Goal: Task Accomplishment & Management: Complete application form

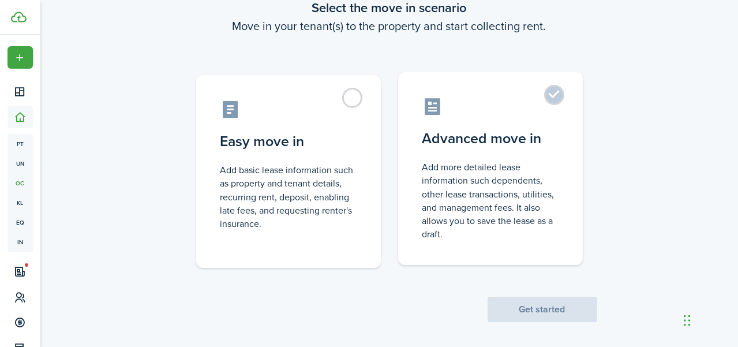
scroll to position [75, 0]
click at [553, 99] on label "Advanced move in Add more detailed lease information such dependents, other lea…" at bounding box center [490, 168] width 185 height 193
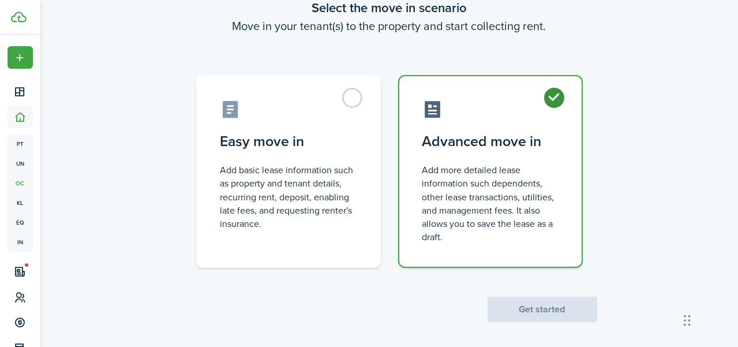
radio input "true"
click at [551, 317] on button "Get started" at bounding box center [542, 308] width 110 height 25
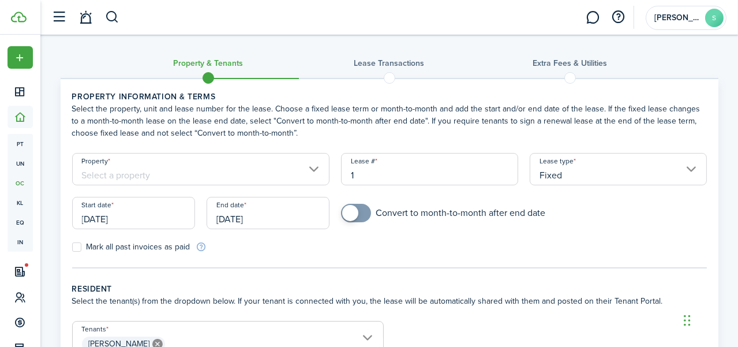
click at [309, 161] on input "Property" at bounding box center [201, 169] width 258 height 32
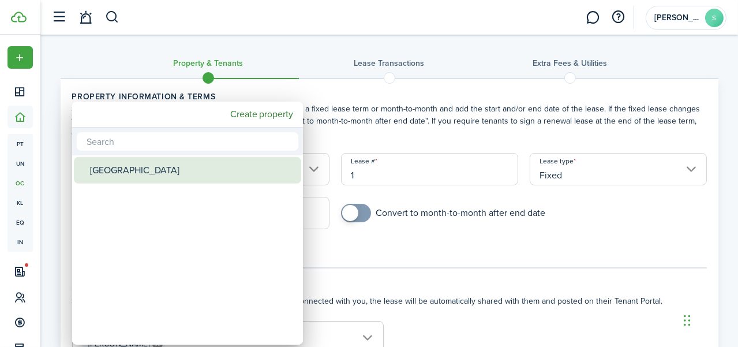
click at [298, 162] on mbsc-wheel-item "[GEOGRAPHIC_DATA]" at bounding box center [187, 170] width 227 height 27
type input "[GEOGRAPHIC_DATA]"
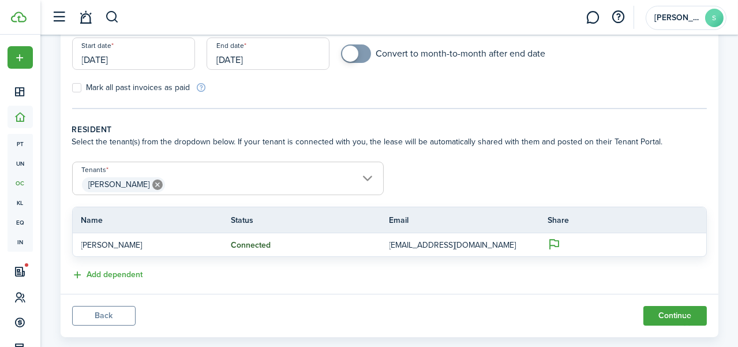
scroll to position [180, 0]
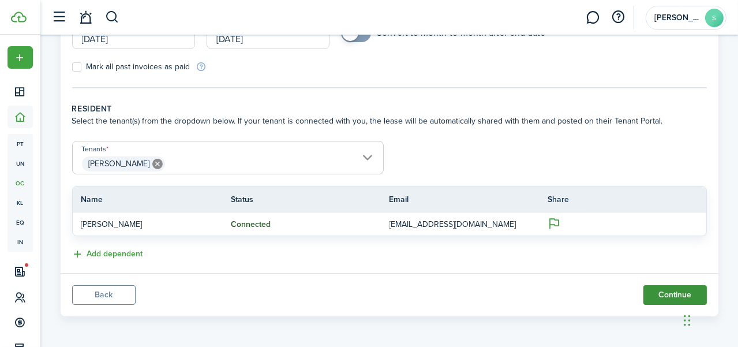
click at [655, 298] on button "Continue" at bounding box center [674, 295] width 63 height 20
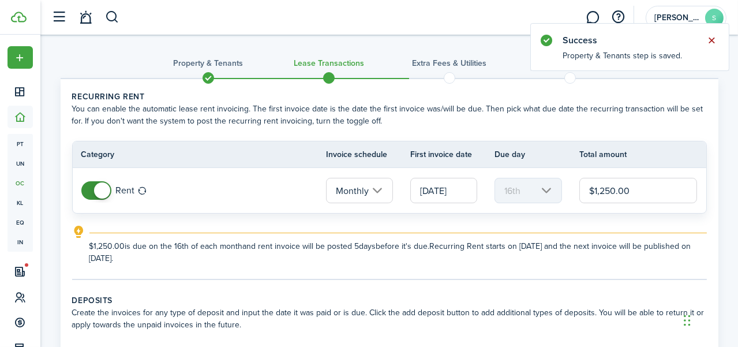
click at [711, 43] on button "Close notify" at bounding box center [712, 40] width 16 height 16
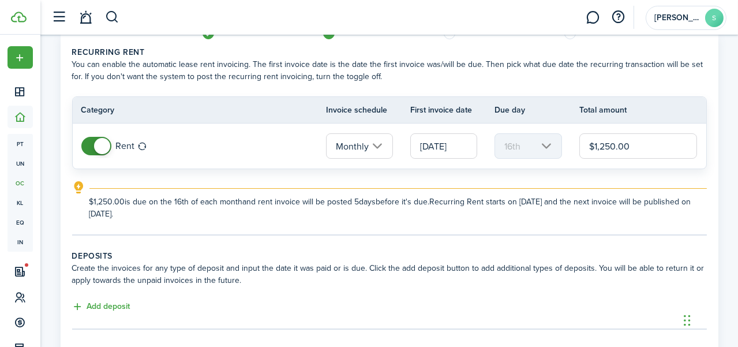
scroll to position [36, 0]
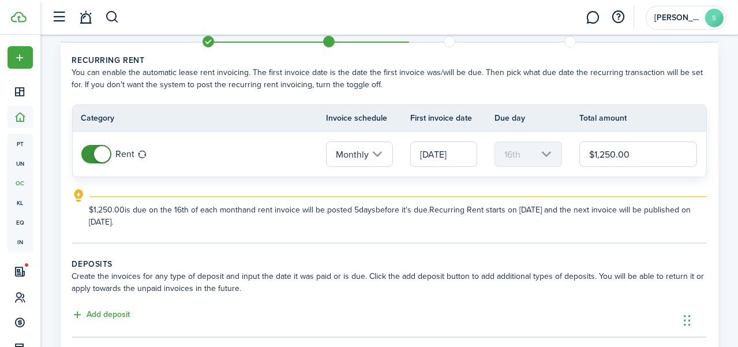
click at [454, 155] on input "[DATE]" at bounding box center [443, 153] width 67 height 25
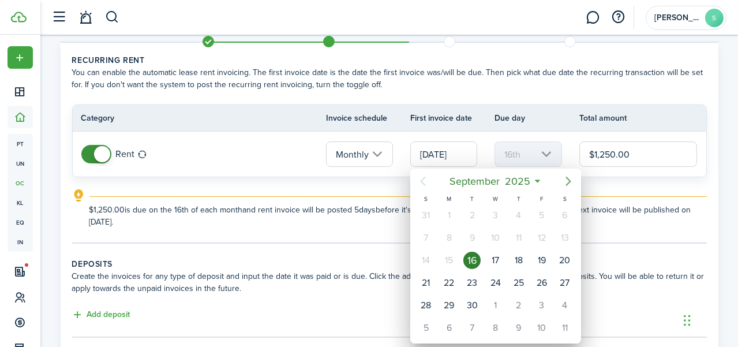
click at [565, 180] on icon "Next page" at bounding box center [568, 181] width 14 height 14
click at [495, 217] on div "1" at bounding box center [495, 214] width 17 height 17
type input "[DATE]"
type input "1st"
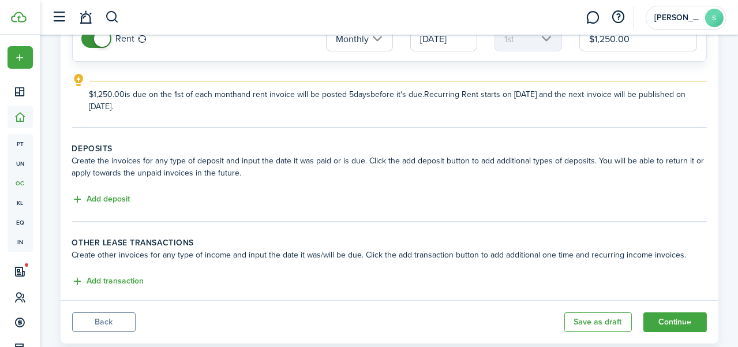
scroll to position [153, 0]
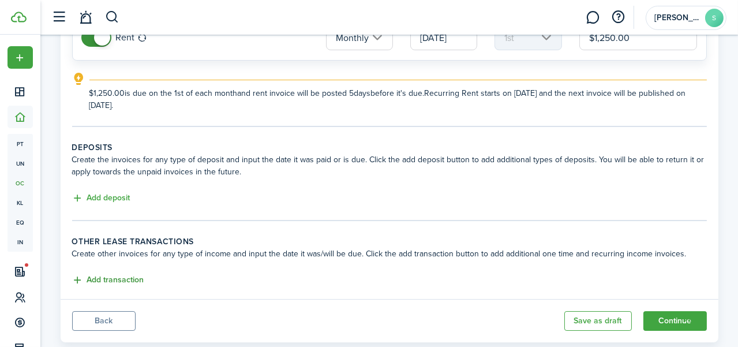
click at [133, 277] on button "Add transaction" at bounding box center [108, 279] width 72 height 13
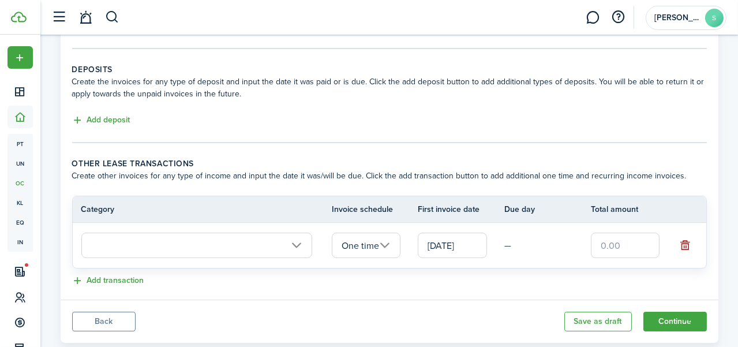
scroll to position [257, 0]
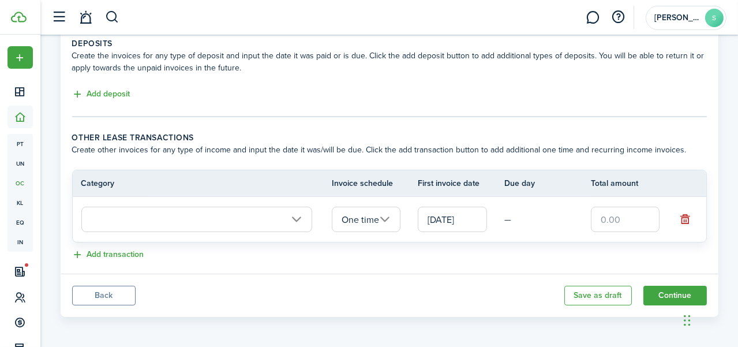
click at [292, 220] on input "text" at bounding box center [196, 218] width 231 height 25
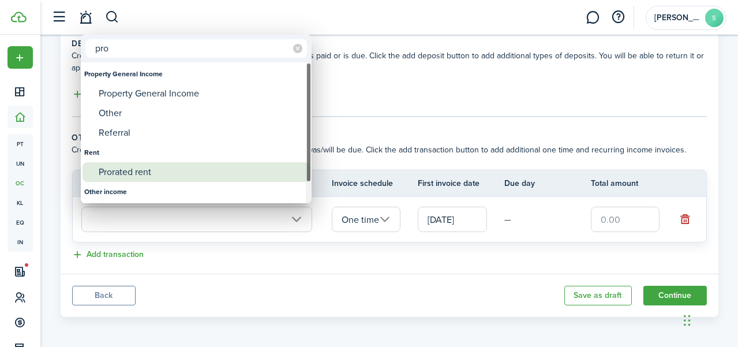
type input "pro"
click at [168, 175] on div "Prorated rent" at bounding box center [201, 172] width 204 height 20
type input "Rent / Prorated rent"
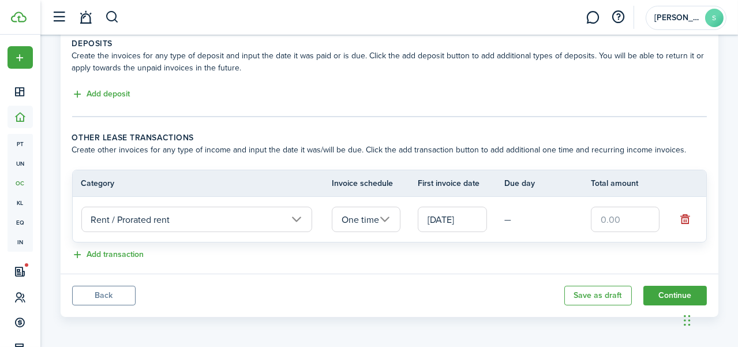
click at [482, 221] on input "[DATE]" at bounding box center [452, 218] width 69 height 25
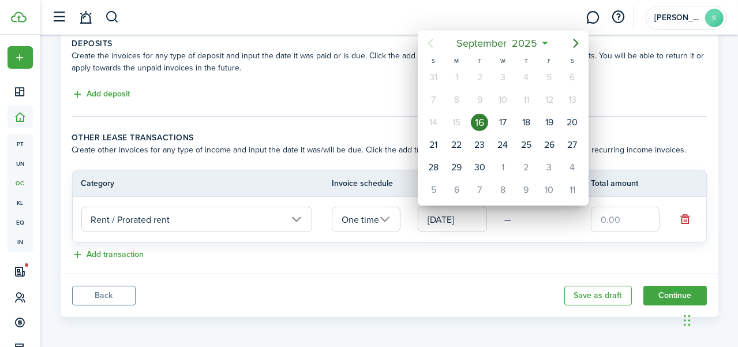
click at [481, 117] on div "16" at bounding box center [479, 122] width 17 height 17
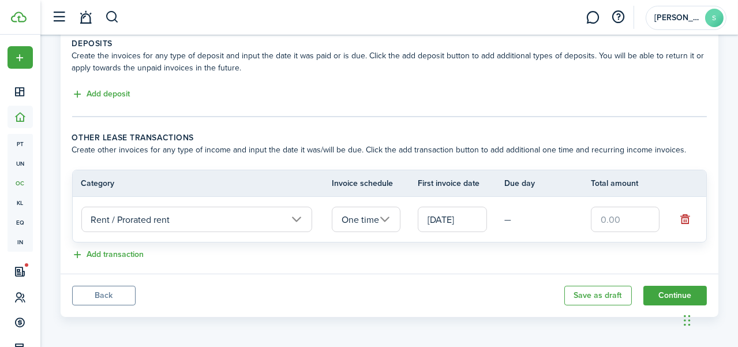
click at [474, 219] on input "[DATE]" at bounding box center [452, 218] width 69 height 25
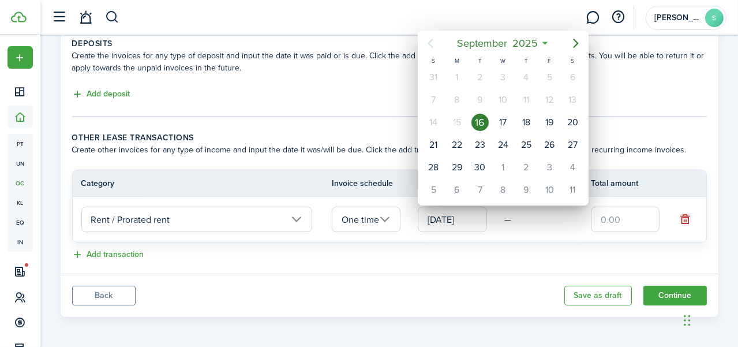
click at [395, 106] on div at bounding box center [369, 173] width 922 height 531
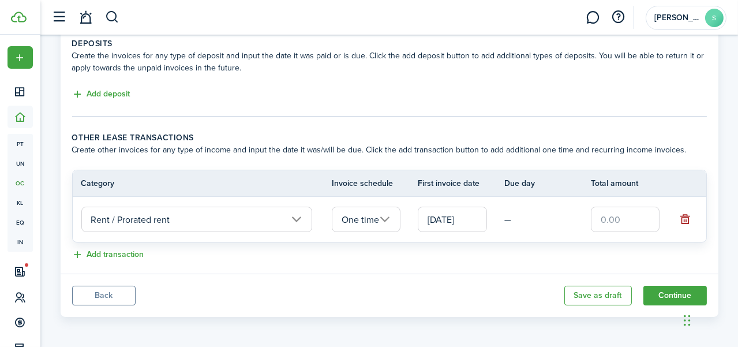
click at [686, 218] on button "button" at bounding box center [685, 219] width 16 height 16
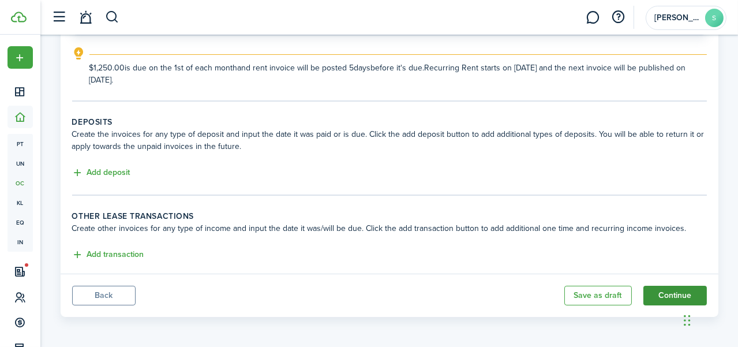
click at [661, 299] on button "Continue" at bounding box center [674, 296] width 63 height 20
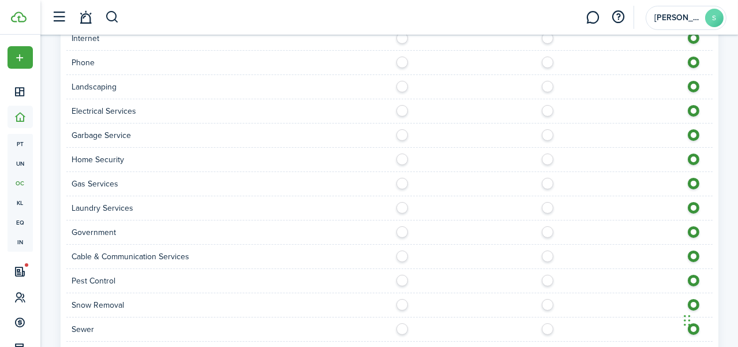
scroll to position [609, 0]
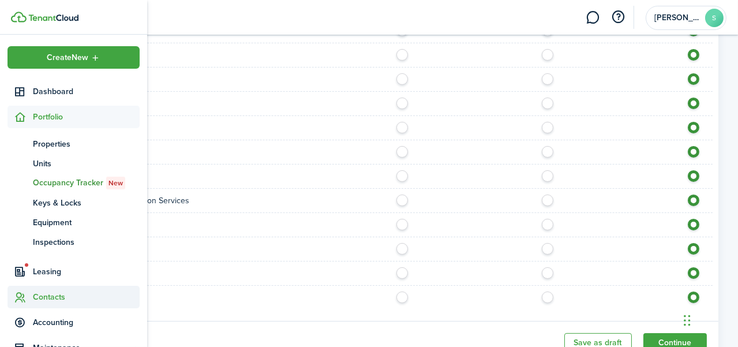
click at [62, 294] on span "Contacts" at bounding box center [86, 297] width 107 height 12
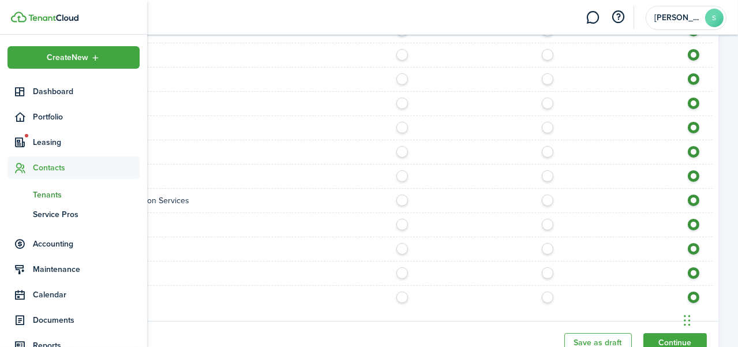
click at [51, 194] on span "Tenants" at bounding box center [86, 195] width 107 height 12
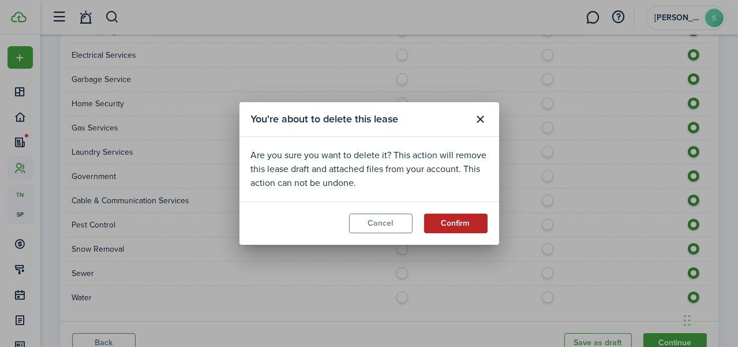
click at [471, 219] on button "Confirm" at bounding box center [455, 223] width 63 height 20
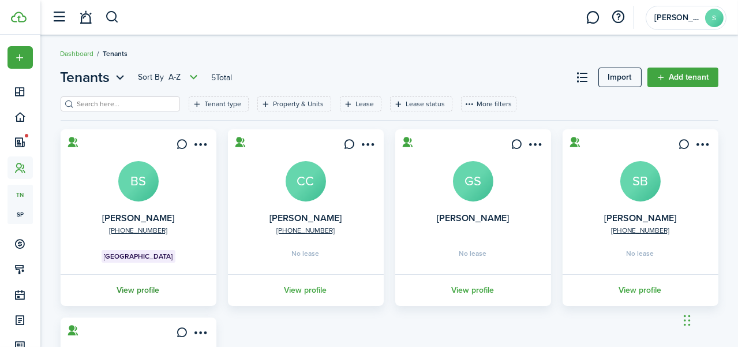
click at [169, 286] on link "View profile" at bounding box center [138, 290] width 159 height 32
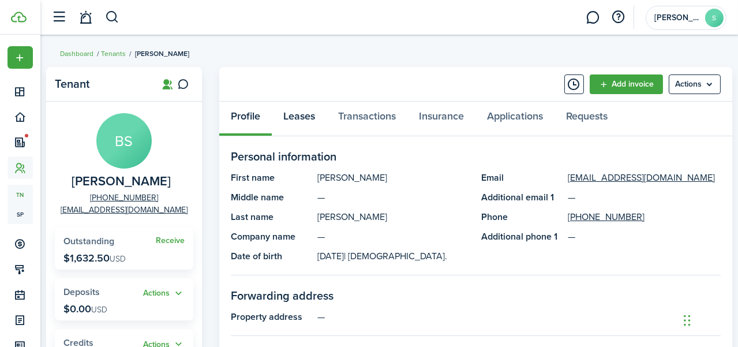
click at [300, 118] on link "Leases" at bounding box center [299, 119] width 55 height 35
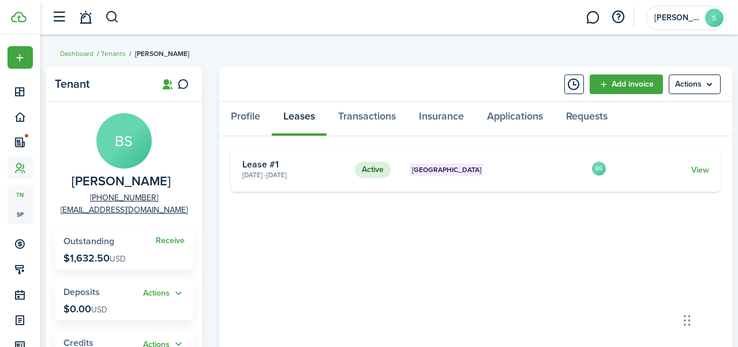
click at [704, 162] on card "Active [GEOGRAPHIC_DATA] [DATE] - [DATE] Lease #1 BS View" at bounding box center [476, 170] width 490 height 44
click at [703, 167] on link "View" at bounding box center [700, 170] width 18 height 12
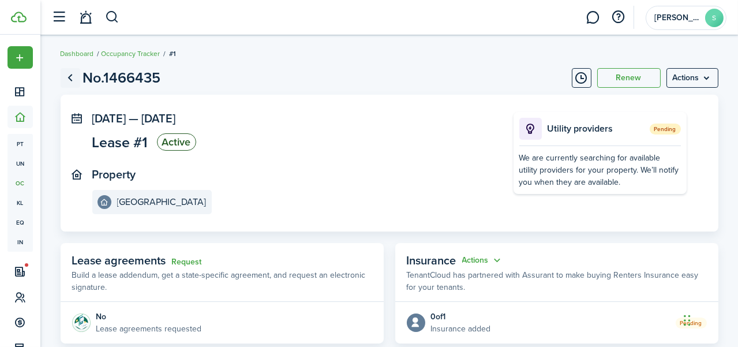
click at [69, 75] on link "Go back" at bounding box center [71, 78] width 20 height 20
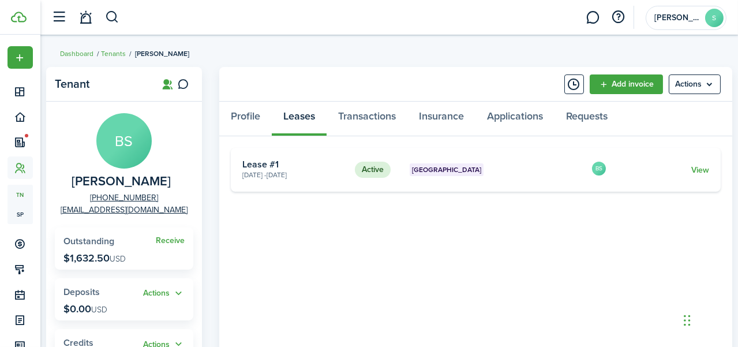
click at [374, 122] on link "Transactions" at bounding box center [366, 119] width 81 height 35
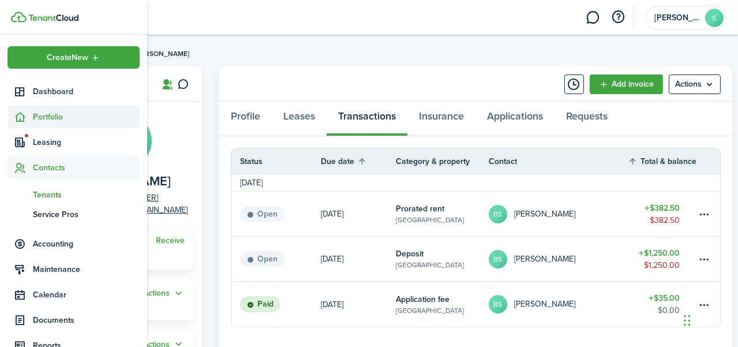
click at [61, 118] on span "Portfolio" at bounding box center [86, 117] width 107 height 12
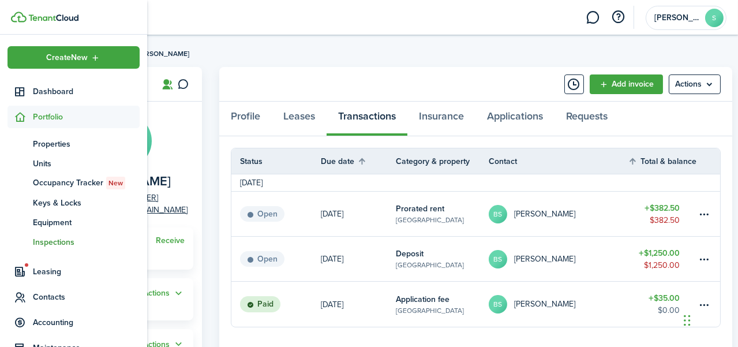
click at [61, 243] on span "Inspections" at bounding box center [86, 242] width 107 height 12
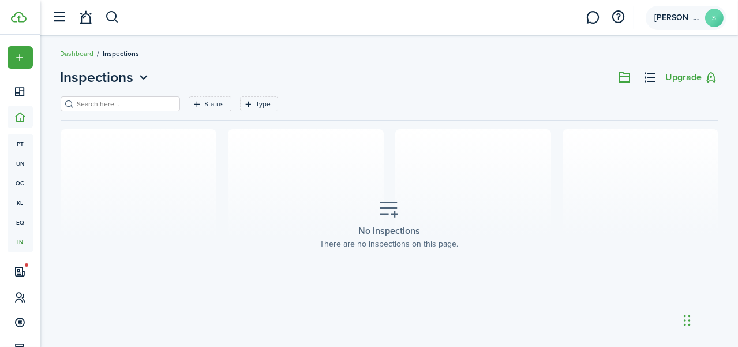
click at [692, 29] on account-user-avatar "[PERSON_NAME]" at bounding box center [685, 18] width 81 height 24
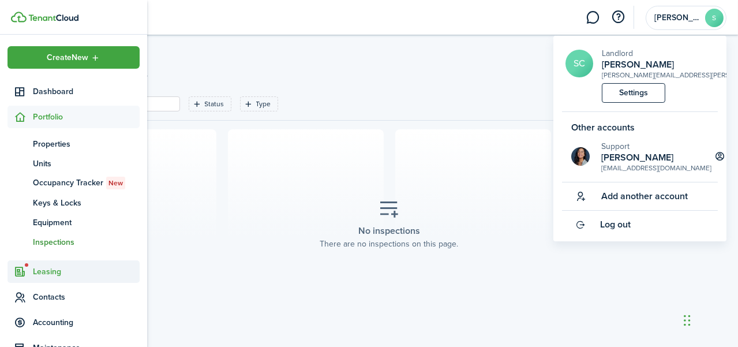
click at [51, 264] on span "Leasing" at bounding box center [73, 271] width 132 height 22
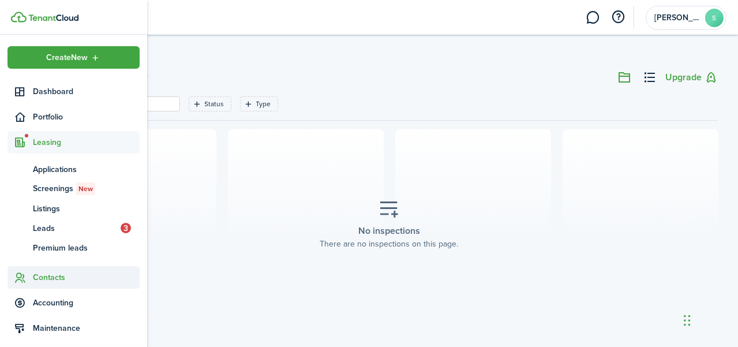
click at [52, 277] on span "Contacts" at bounding box center [86, 277] width 107 height 12
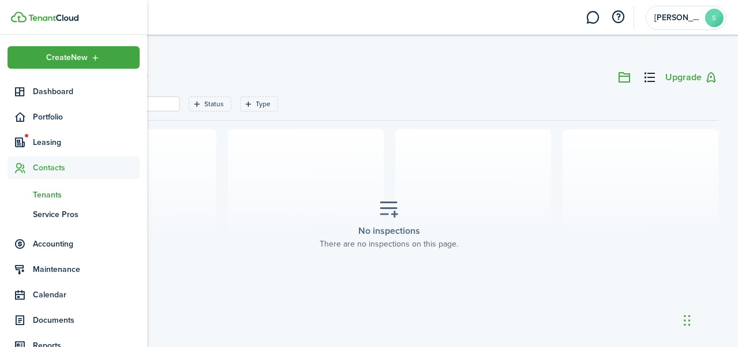
click at [57, 195] on span "Tenants" at bounding box center [86, 195] width 107 height 12
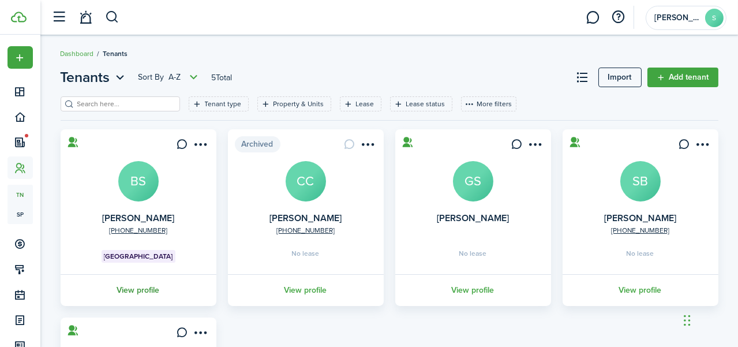
click at [173, 296] on link "View profile" at bounding box center [138, 290] width 159 height 32
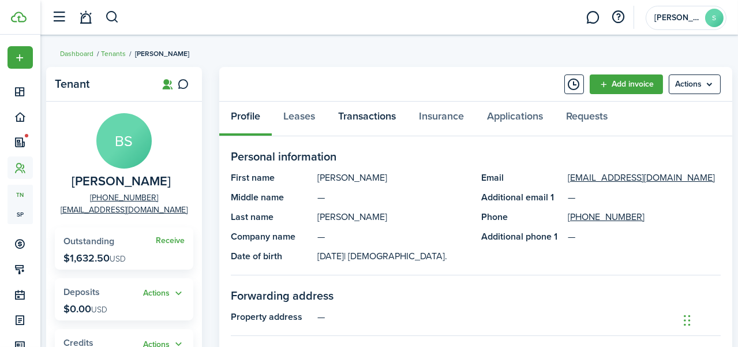
click at [363, 114] on link "Transactions" at bounding box center [366, 119] width 81 height 35
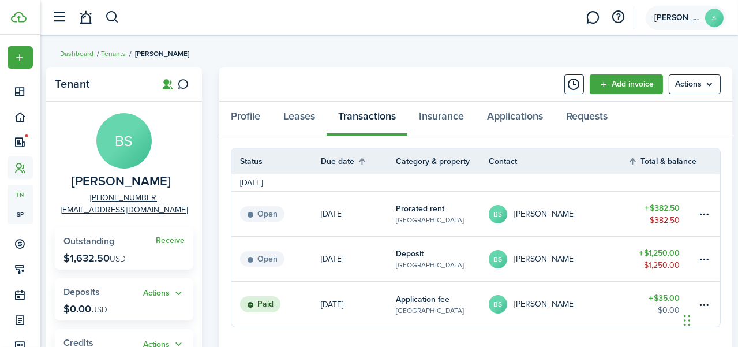
click at [679, 12] on account-user-avatar "[PERSON_NAME]" at bounding box center [685, 18] width 81 height 24
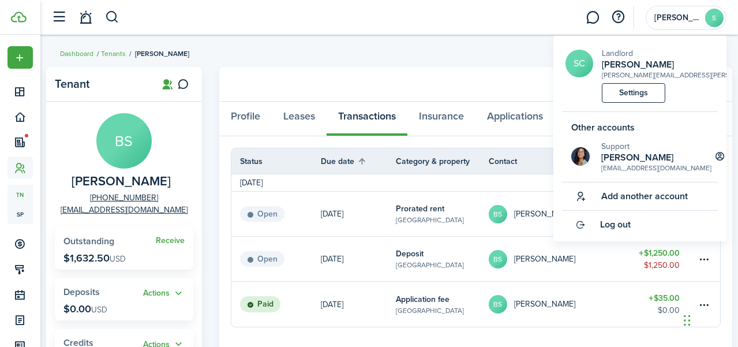
click at [360, 36] on breadcrumb "Dashboard Tenants [PERSON_NAME]" at bounding box center [390, 48] width 658 height 27
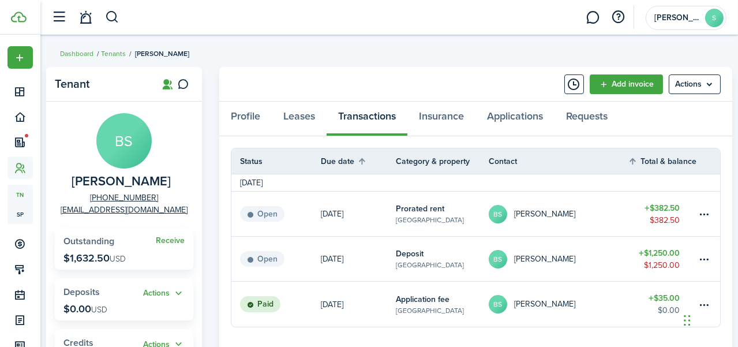
click at [360, 36] on breadcrumb "Dashboard Tenants [PERSON_NAME]" at bounding box center [390, 48] width 658 height 27
click at [367, 253] on link "[DATE]" at bounding box center [358, 258] width 75 height 44
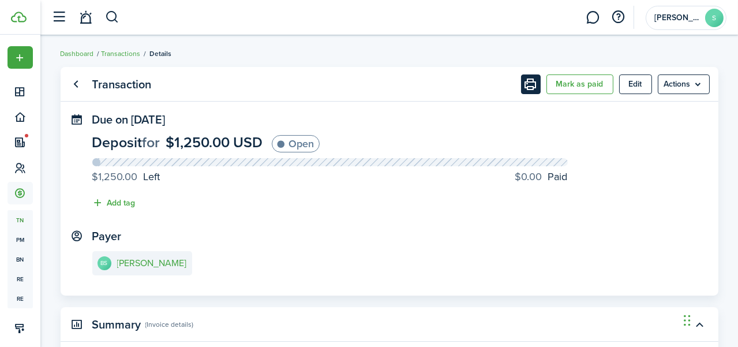
click at [529, 79] on button "Print" at bounding box center [531, 84] width 20 height 20
click at [683, 23] on account-user-avatar "[PERSON_NAME]" at bounding box center [685, 18] width 81 height 24
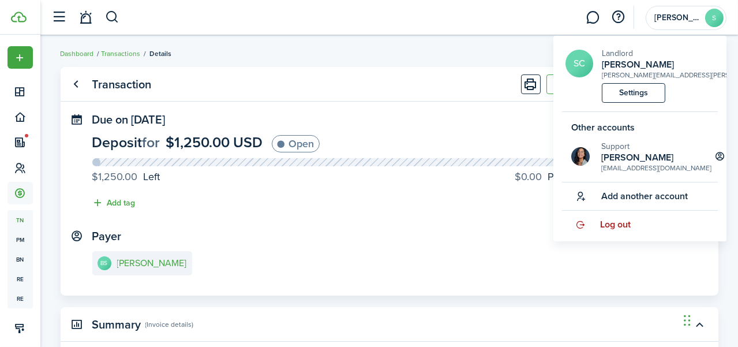
click at [618, 228] on span "Log out" at bounding box center [615, 224] width 31 height 10
